Goal: Check status

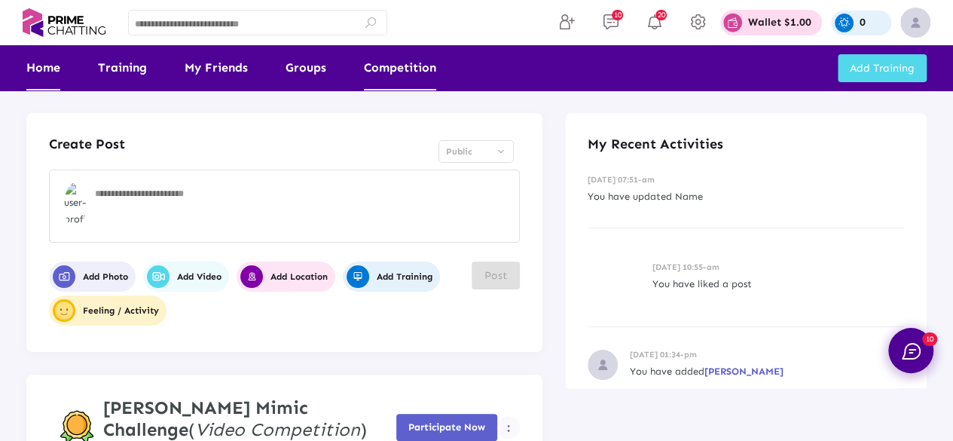
click at [411, 72] on link "Competition" at bounding box center [400, 67] width 72 height 45
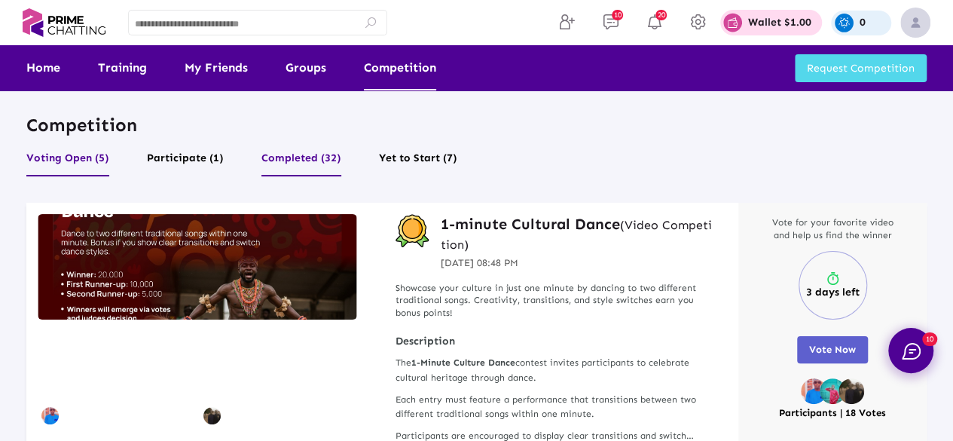
click at [300, 153] on button "Completed (32)" at bounding box center [301, 162] width 80 height 29
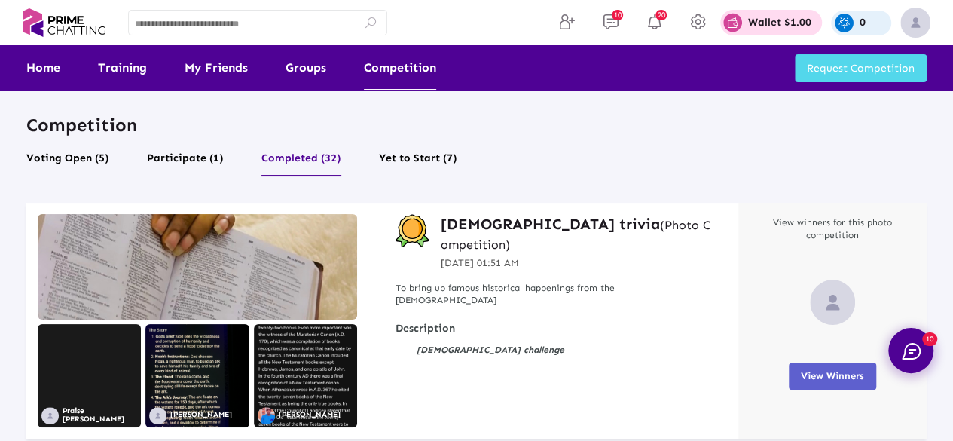
click at [817, 373] on span "View Winners" at bounding box center [832, 375] width 63 height 11
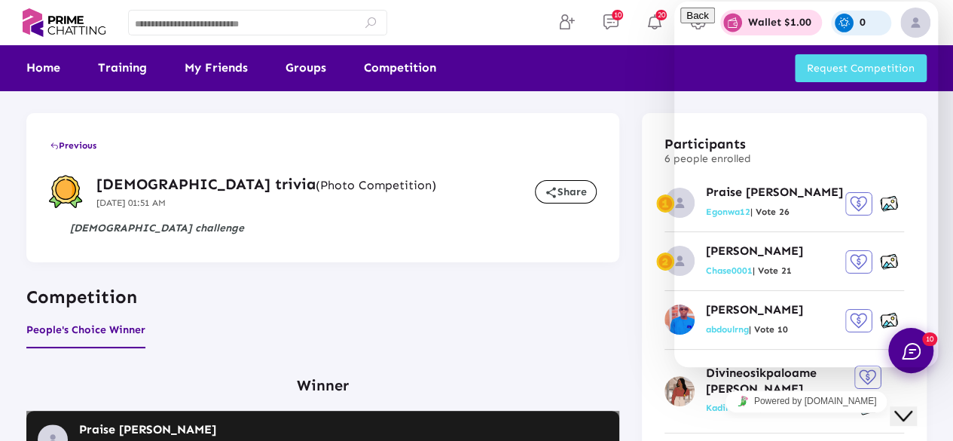
click at [917, 418] on button "Close Chat This icon closes the chat window." at bounding box center [903, 416] width 27 height 20
